Goal: Task Accomplishment & Management: Use online tool/utility

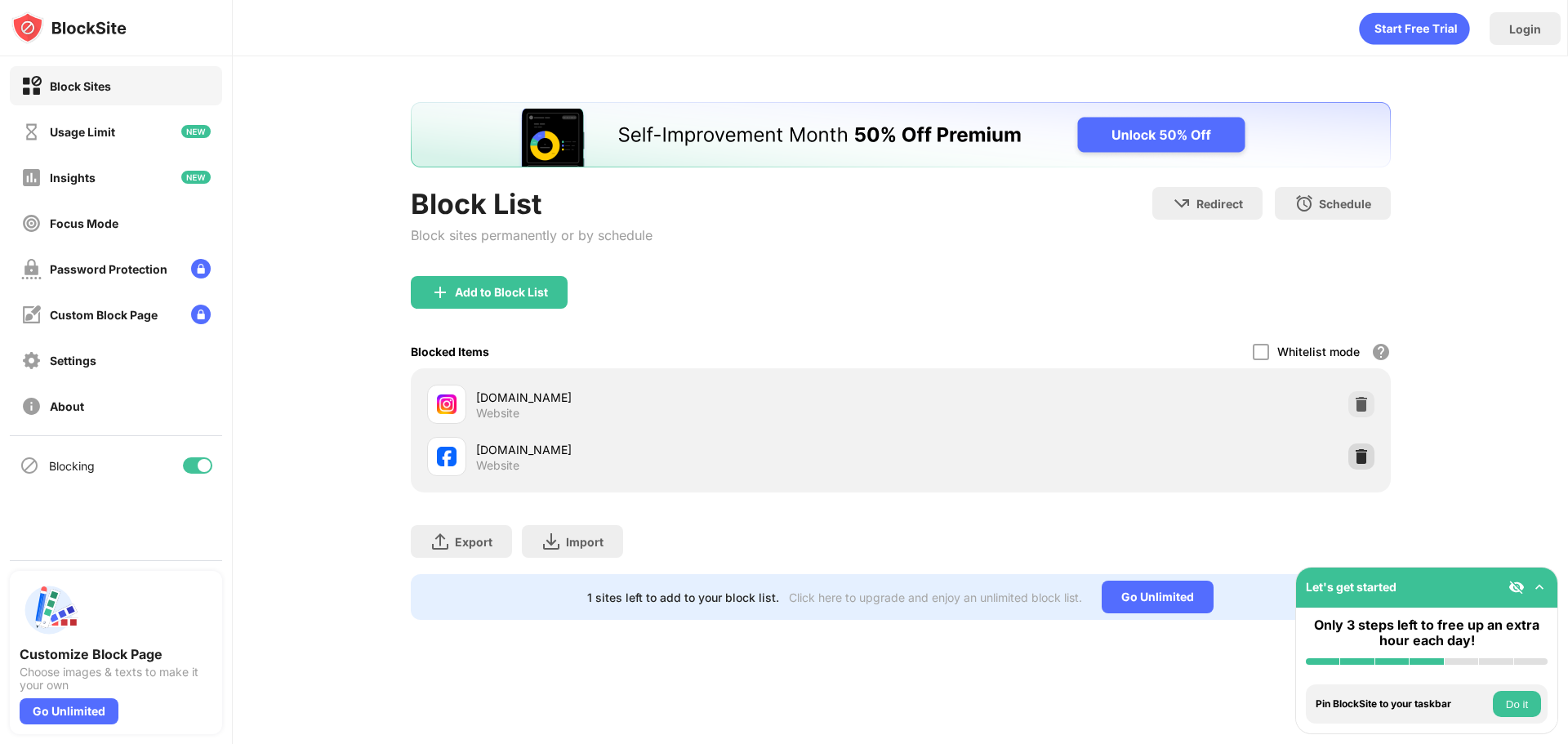
click at [1363, 459] on img at bounding box center [1361, 456] width 16 height 16
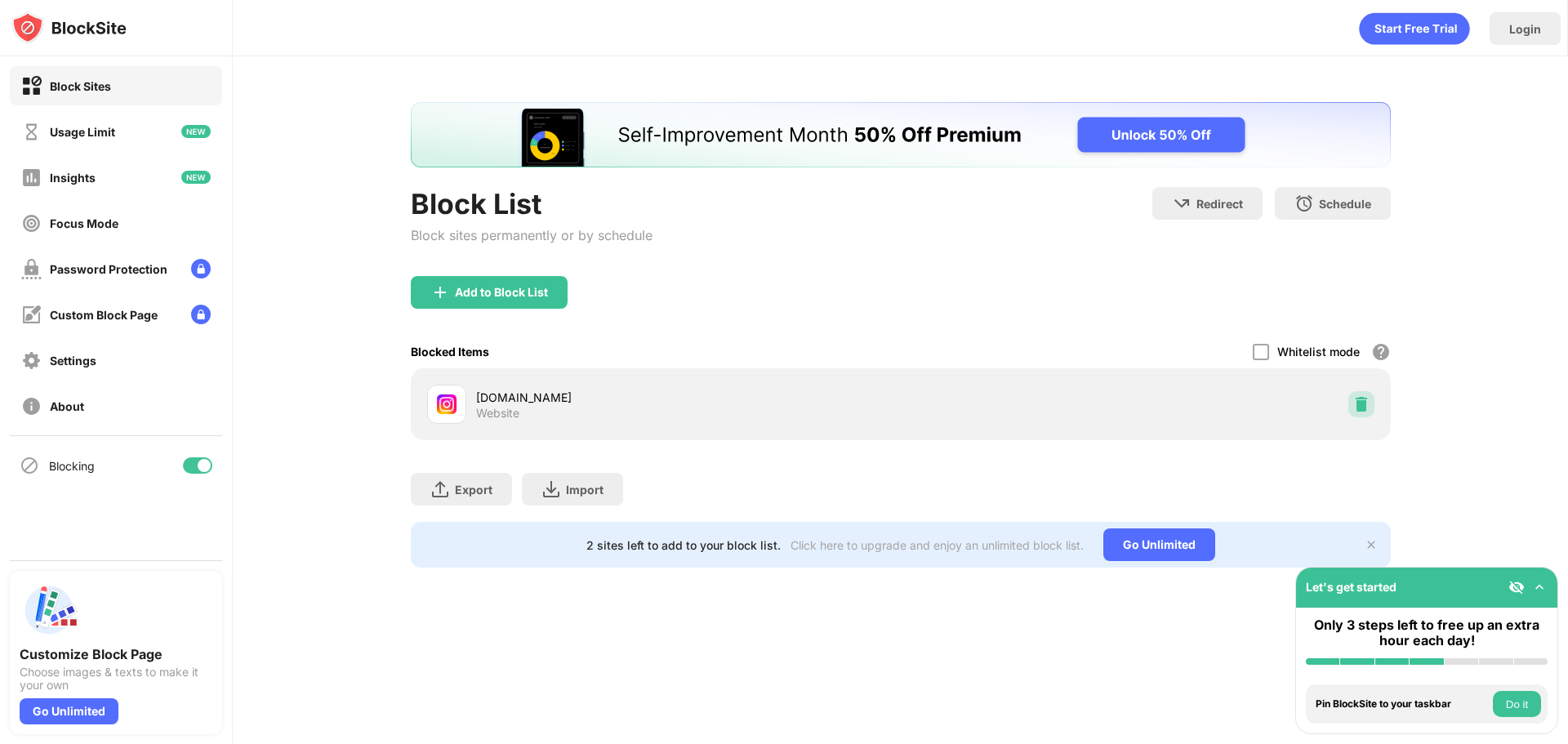
click at [1360, 411] on img at bounding box center [1361, 404] width 16 height 16
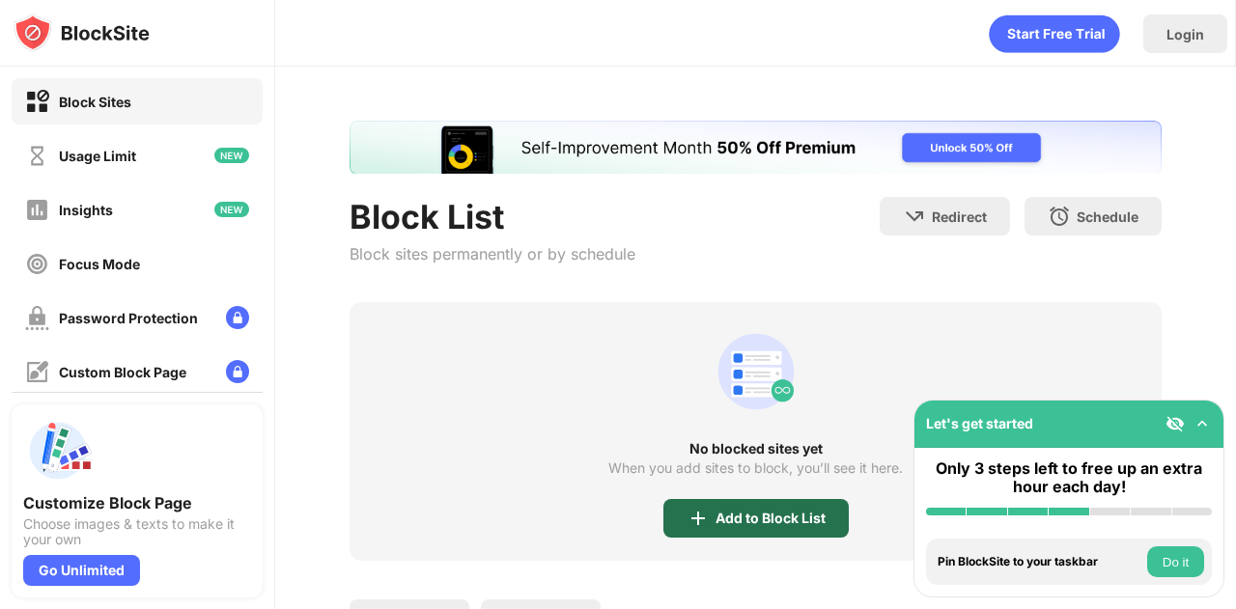
click at [715, 520] on div "Add to Block List" at bounding box center [770, 518] width 110 height 15
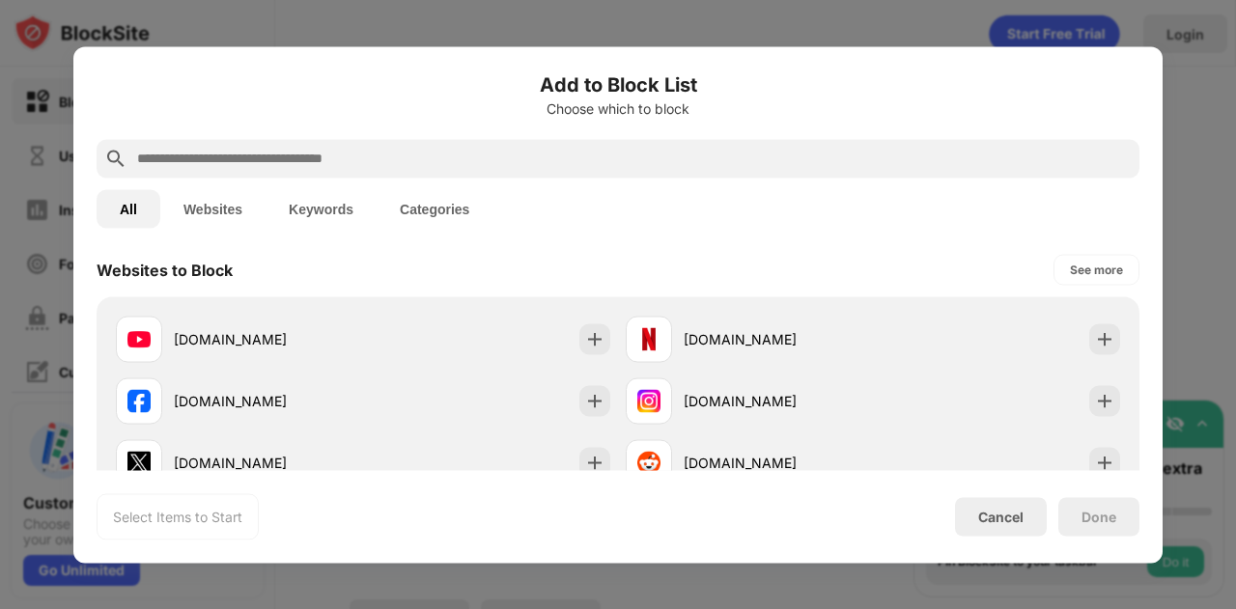
scroll to position [386, 0]
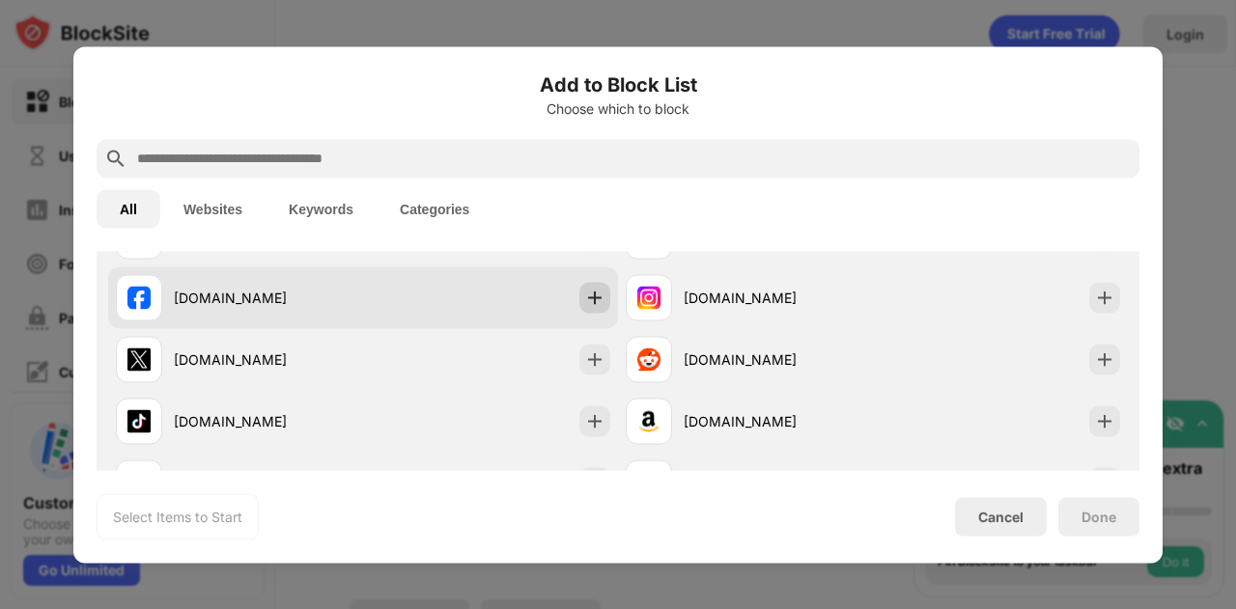
click at [589, 306] on img at bounding box center [594, 297] width 19 height 19
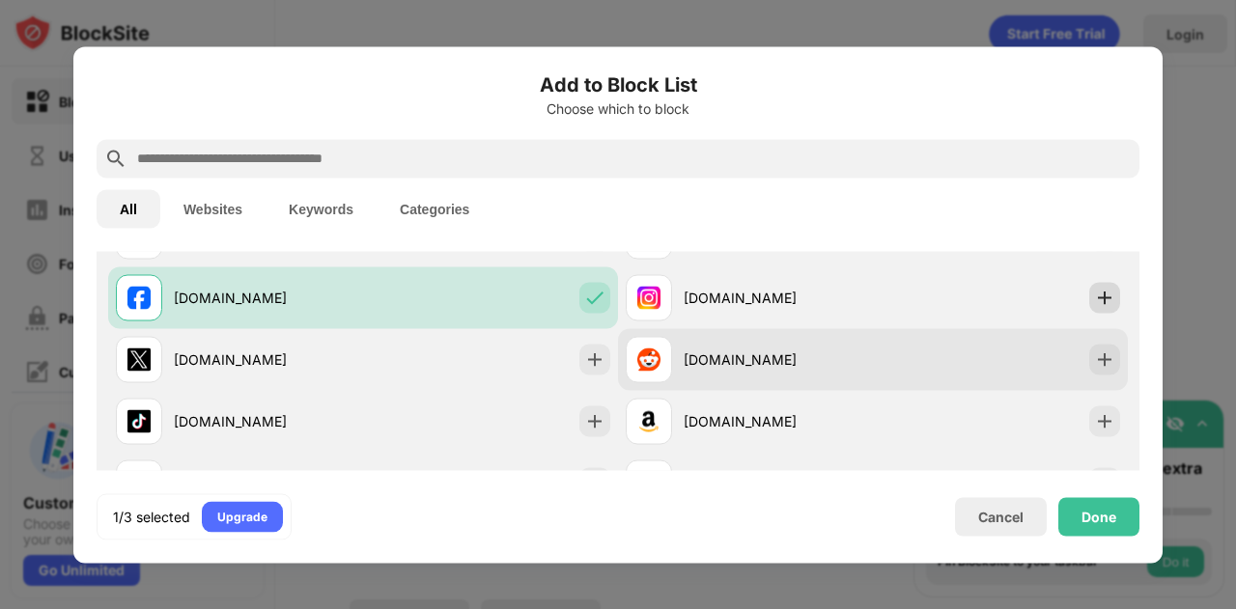
click at [1095, 301] on img at bounding box center [1104, 297] width 19 height 19
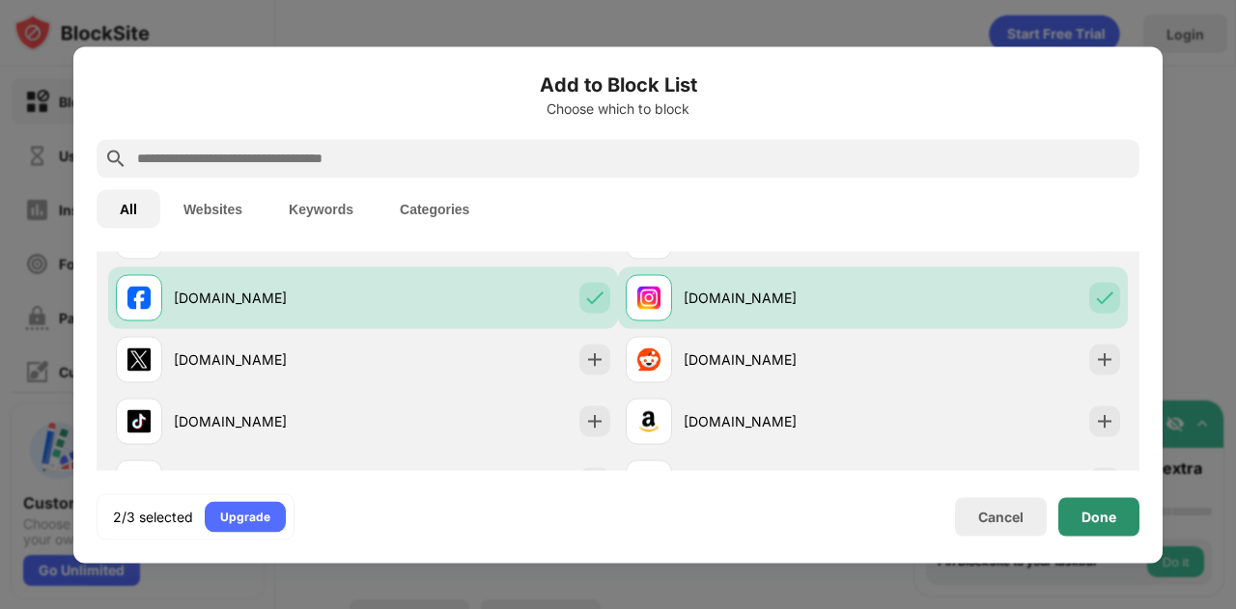
click at [1110, 509] on div "Done" at bounding box center [1098, 516] width 81 height 39
